Goal: Task Accomplishment & Management: Manage account settings

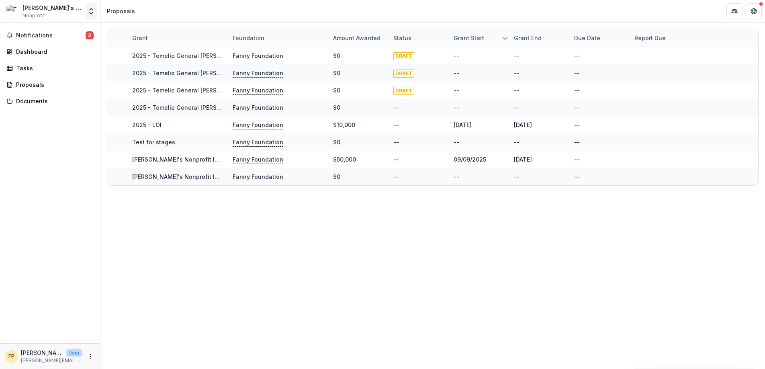
click at [88, 10] on icon "Open entity switcher" at bounding box center [91, 11] width 8 height 8
click at [171, 244] on div "Grant Foundation Amount awarded Status Grant start Grant end Due Date Report Du…" at bounding box center [433, 196] width 665 height 347
click at [91, 357] on icon "More" at bounding box center [90, 356] width 6 height 6
click at [135, 353] on button "Logout" at bounding box center [144, 352] width 86 height 13
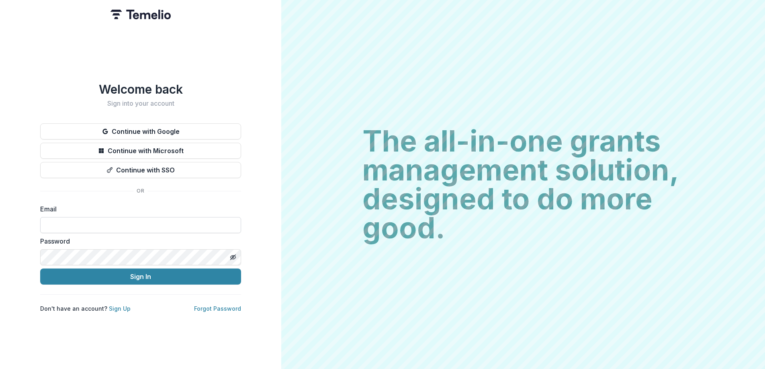
click at [105, 221] on input at bounding box center [140, 225] width 201 height 16
click at [31, 218] on div "Welcome back Sign into your account Continue with Google Continue with Microsof…" at bounding box center [140, 184] width 281 height 369
click at [70, 221] on input at bounding box center [140, 225] width 201 height 16
click at [31, 220] on div "Welcome back Sign into your account Continue with Google Continue with Microsof…" at bounding box center [140, 184] width 281 height 369
